Goal: Download file/media

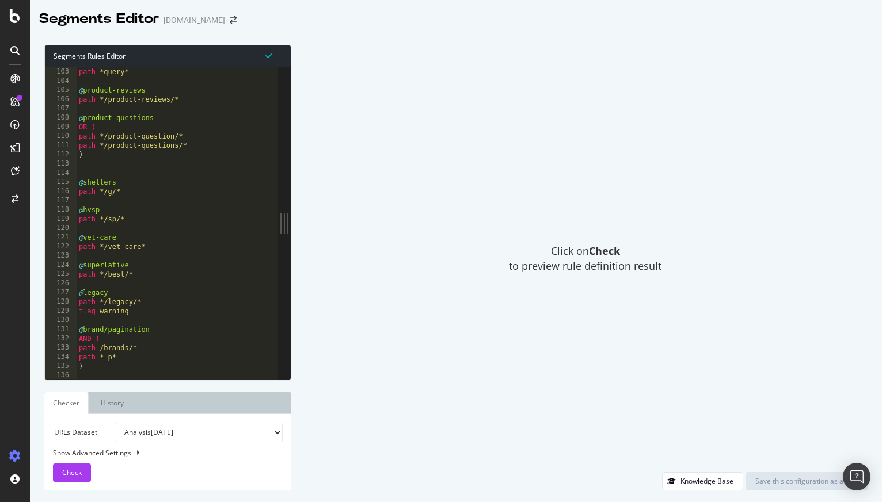
scroll to position [939, 0]
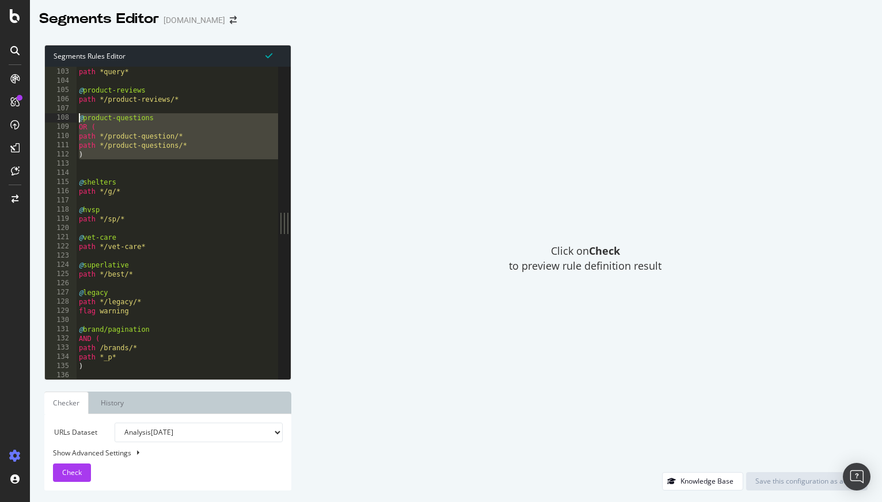
drag, startPoint x: 196, startPoint y: 161, endPoint x: 72, endPoint y: 118, distance: 131.4
click at [72, 118] on div "102 103 104 105 106 107 108 109 110 111 112 113 114 115 116 117 118 119 120 121…" at bounding box center [161, 223] width 233 height 313
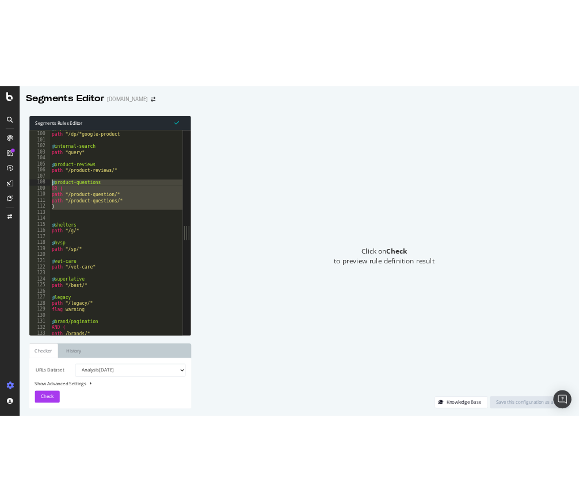
scroll to position [908, 0]
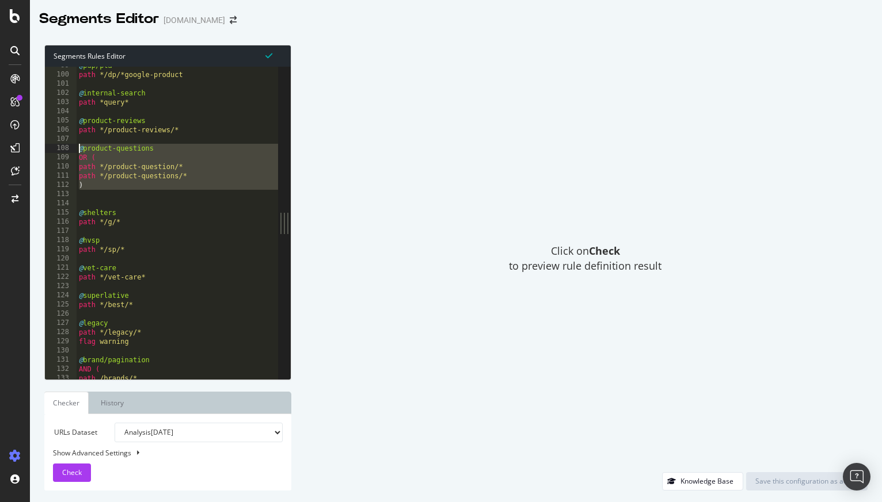
click at [81, 154] on div "@ pdp/pla path */dp/*google-product @ internal-search path *query* @ product-re…" at bounding box center [207, 226] width 261 height 331
drag, startPoint x: 81, startPoint y: 159, endPoint x: 102, endPoint y: 188, distance: 35.3
click at [102, 188] on div "@ pdp/pla path */dp/*google-product @ internal-search path *query* @ product-re…" at bounding box center [207, 226] width 261 height 331
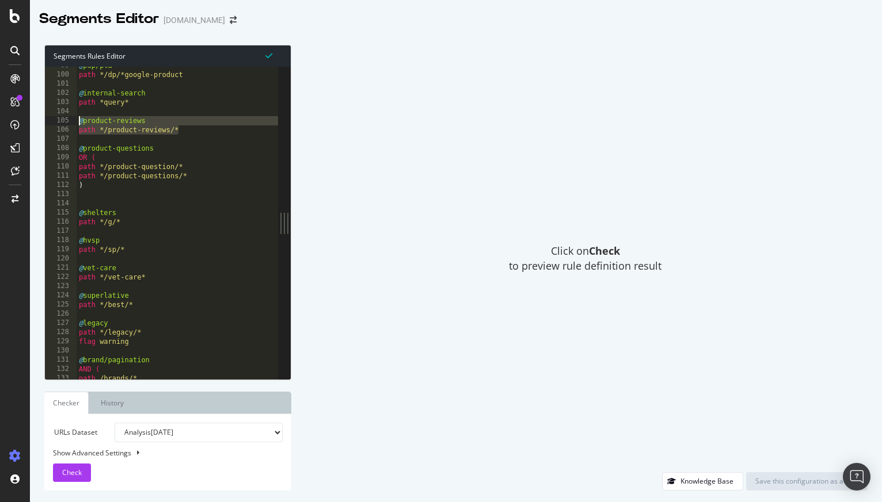
drag, startPoint x: 180, startPoint y: 132, endPoint x: 63, endPoint y: 120, distance: 118.0
click at [63, 120] on div "path */product-questions/* ) 99 100 101 102 103 104 105 106 107 108 109 110 111…" at bounding box center [161, 223] width 233 height 313
type textarea "@product-reviews path */product-reviews/*"
click at [437, 144] on div "Click on Check to preview rule definition result" at bounding box center [585, 259] width 565 height 428
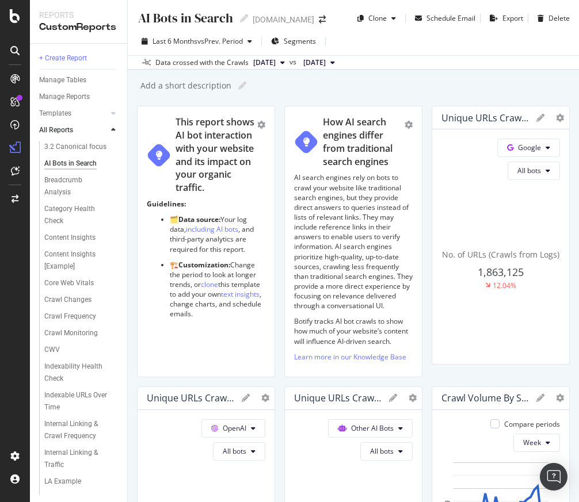
click at [407, 94] on div "AI Bots in Search AI Bots in Search www.chewy.com Clone Schedule Email Export D…" at bounding box center [353, 251] width 451 height 502
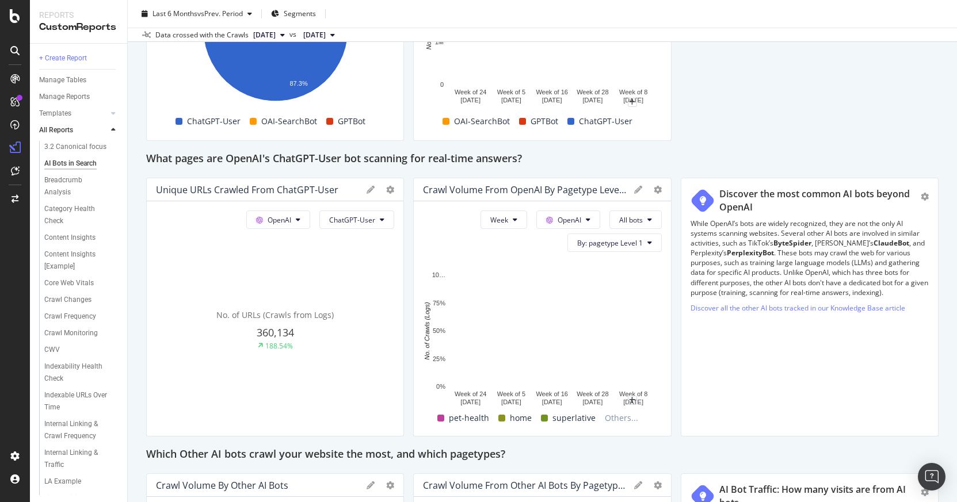
scroll to position [1049, 0]
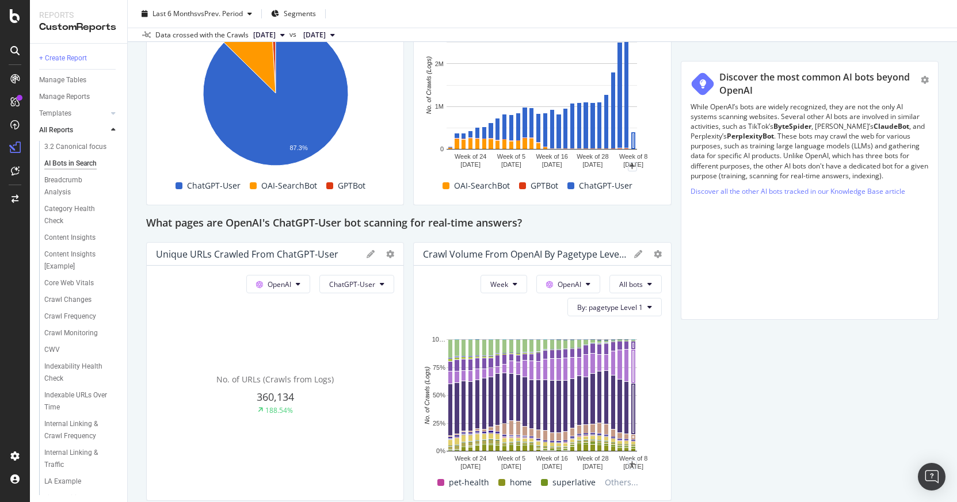
drag, startPoint x: 807, startPoint y: 206, endPoint x: 808, endPoint y: 61, distance: 145.0
click at [578, 71] on div "Discover the most common AI bots beyond OpenAI" at bounding box center [819, 84] width 201 height 26
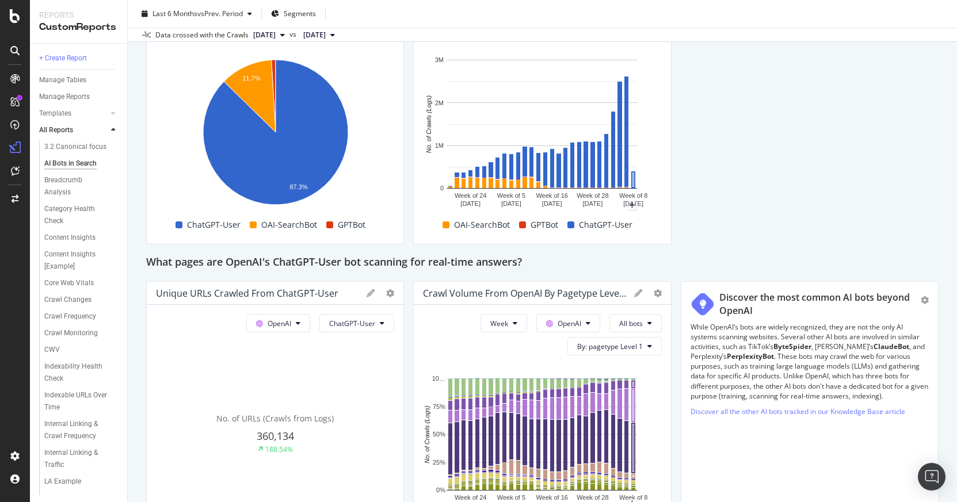
click at [578, 293] on div "Discover the most common AI bots beyond OpenAI" at bounding box center [819, 304] width 201 height 26
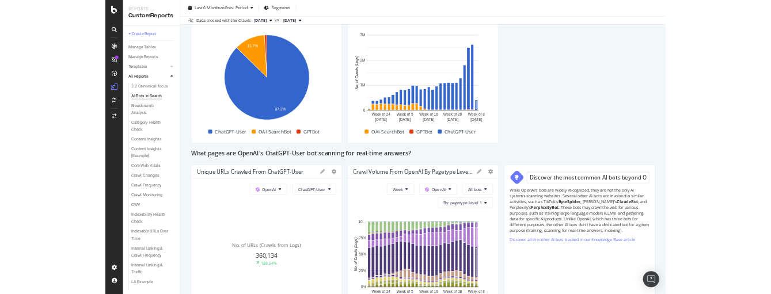
scroll to position [0, 26]
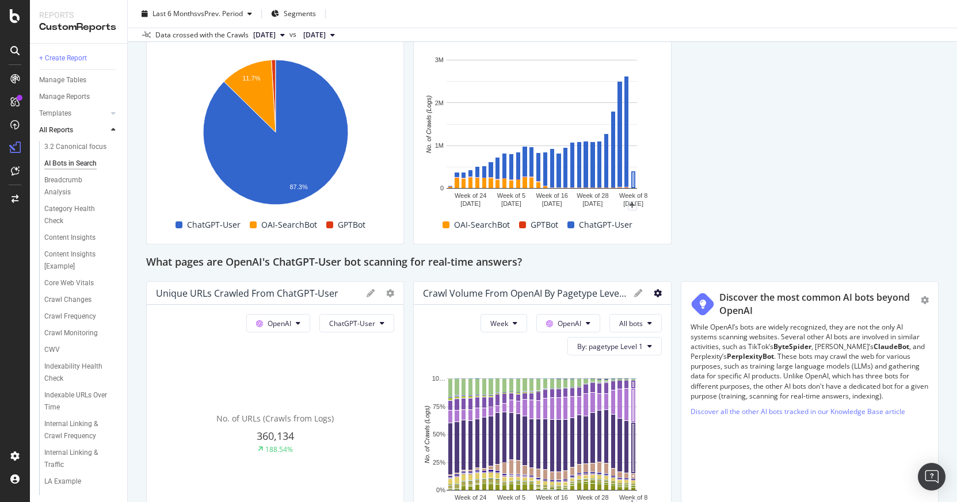
click at [578, 295] on icon at bounding box center [658, 293] width 8 height 8
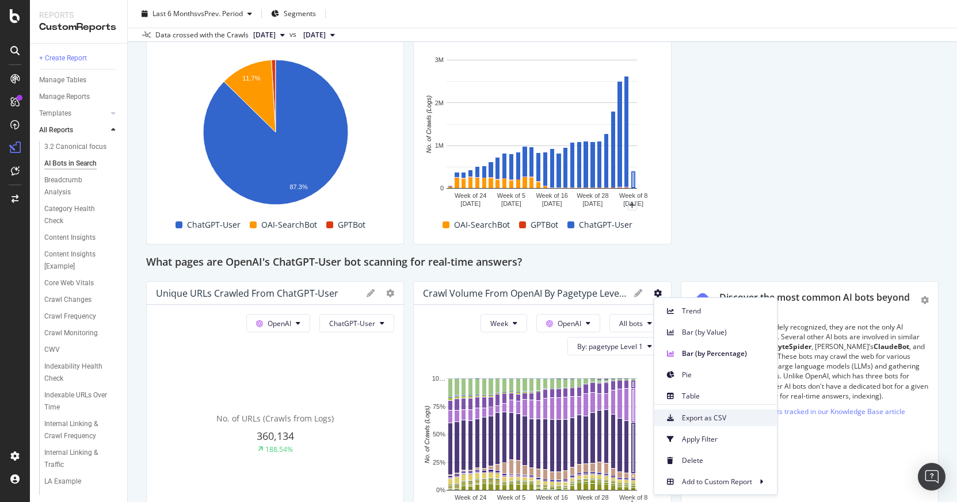
click at [578, 422] on span "Export as CSV" at bounding box center [725, 418] width 86 height 10
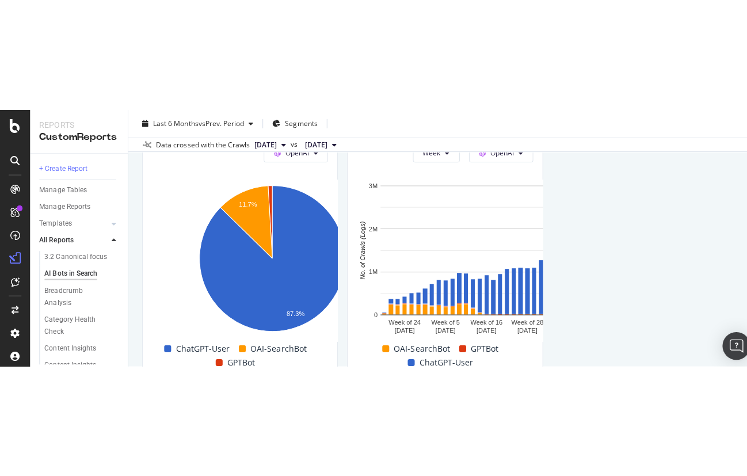
scroll to position [989, 0]
